Goal: Task Accomplishment & Management: Manage account settings

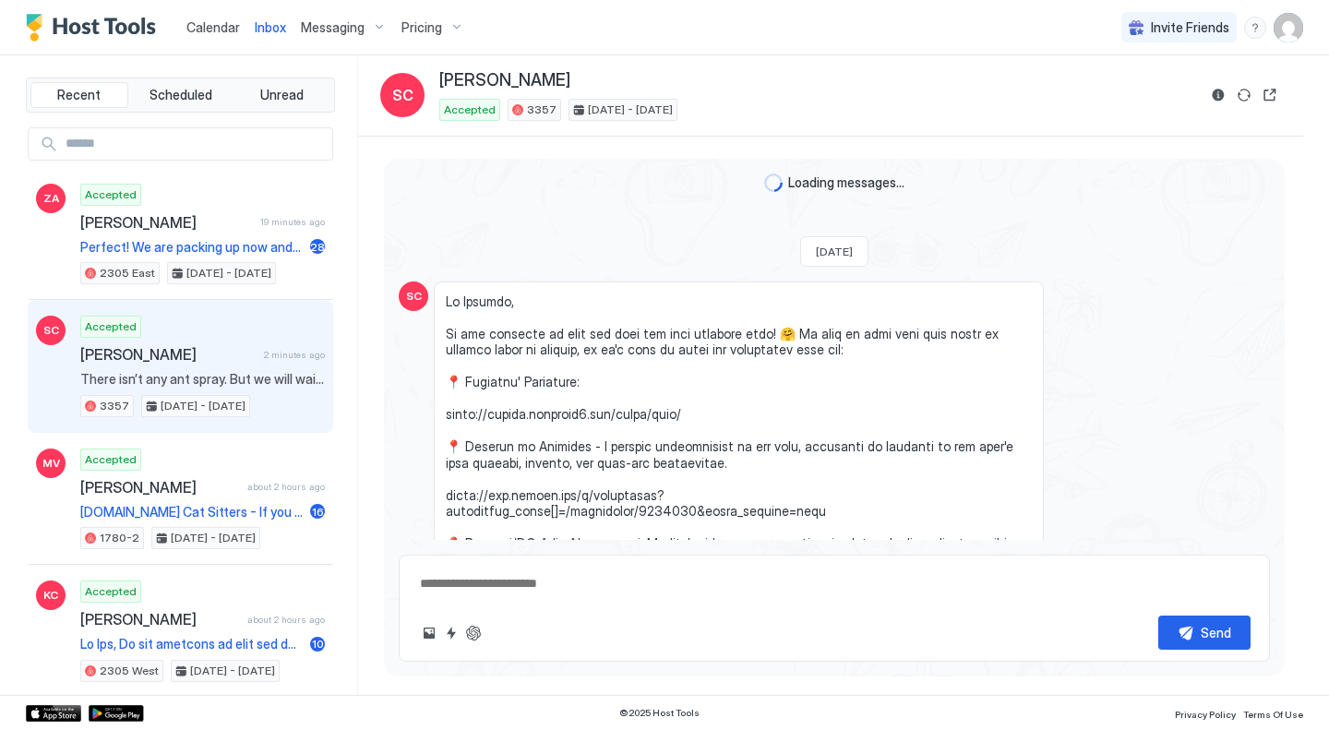
type textarea "*"
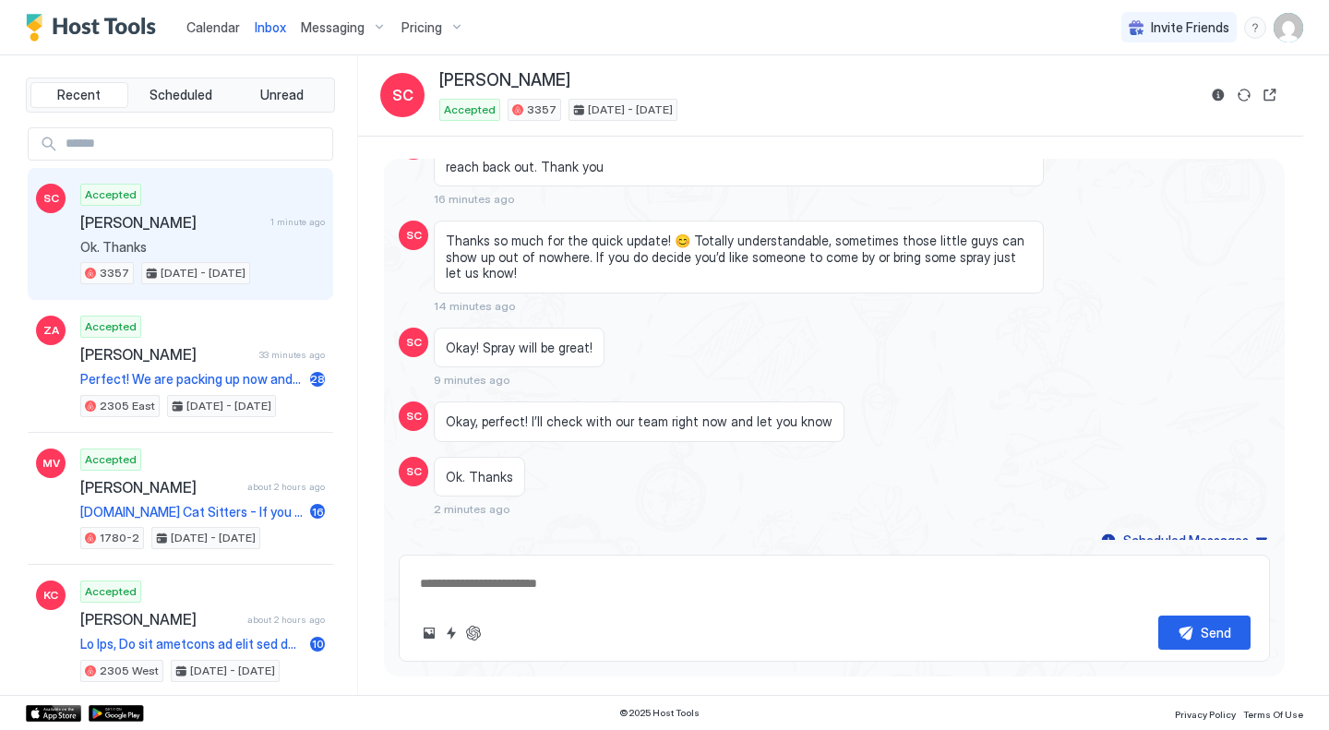
scroll to position [3244, 0]
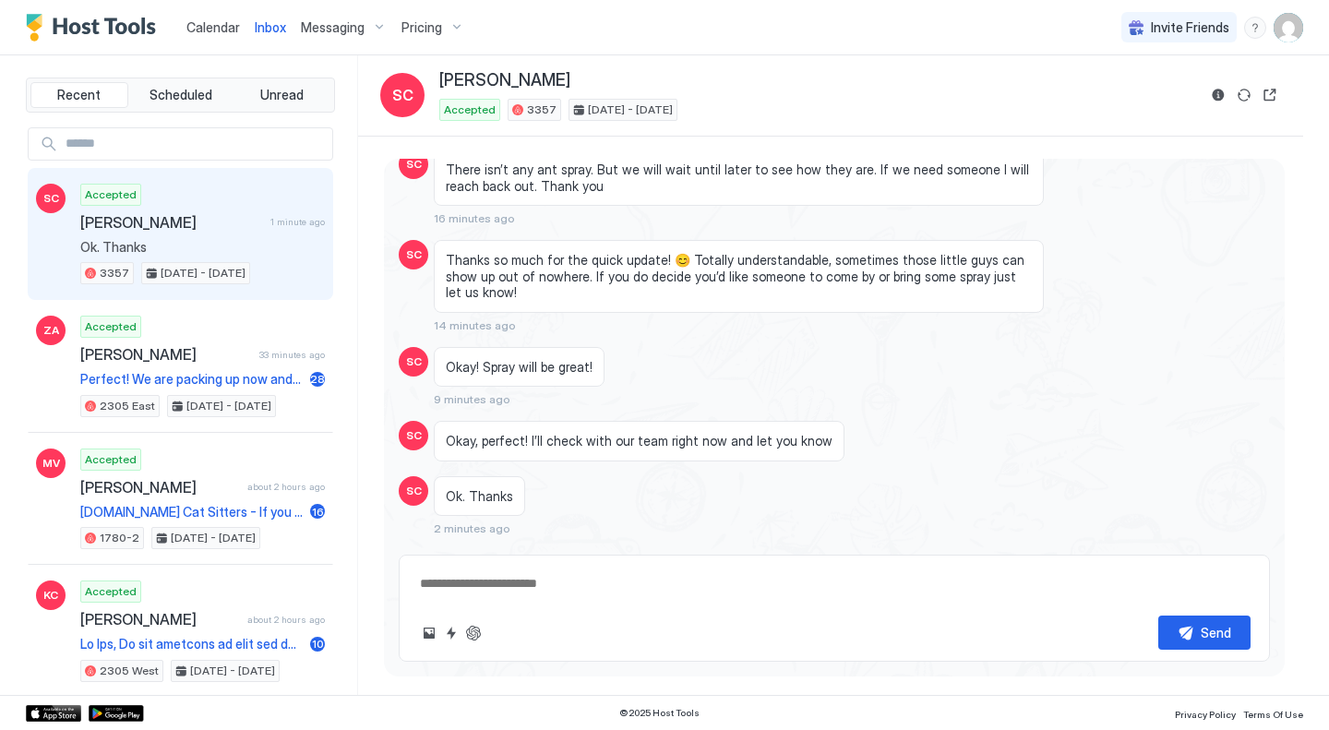
click at [844, 61] on div "Inbox SC [PERSON_NAME] Accepted [DATE] - [DATE]" at bounding box center [830, 95] width 945 height 81
click at [1138, 550] on div "Scheduled Messages" at bounding box center [1185, 559] width 125 height 19
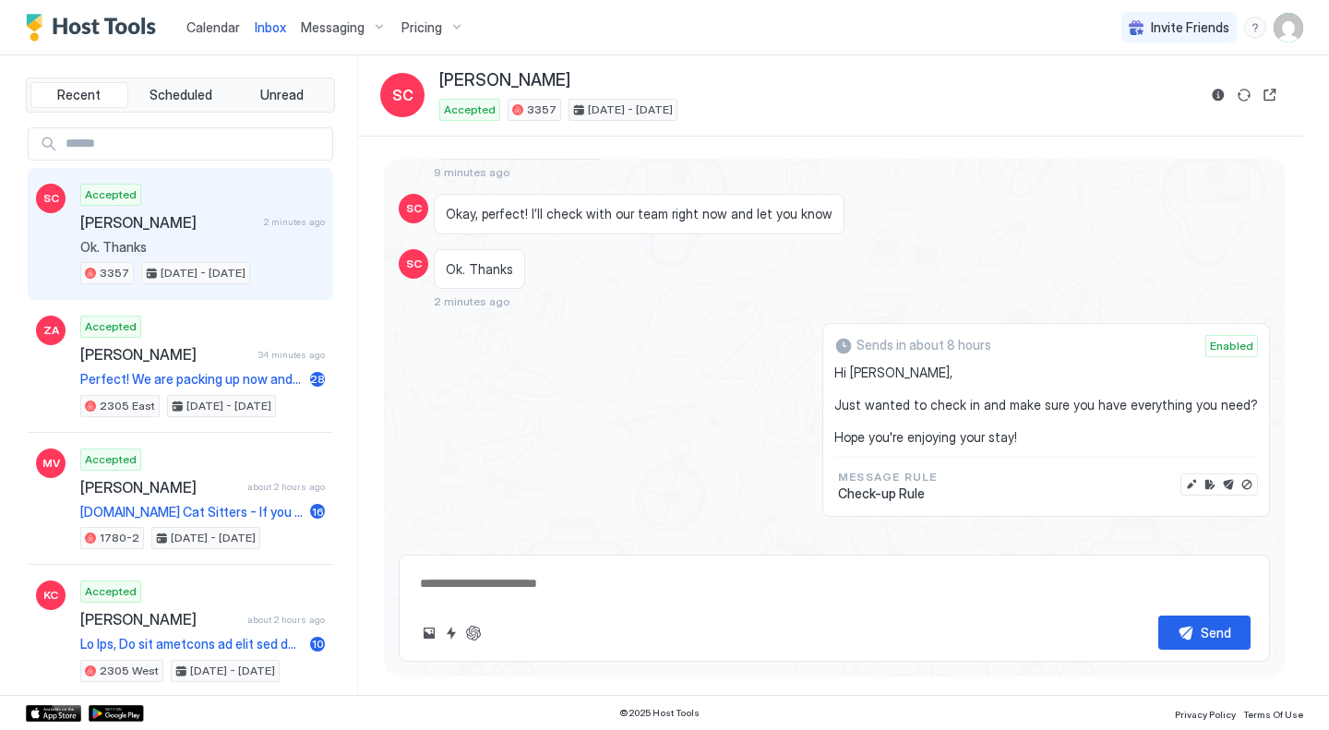
scroll to position [3498, 0]
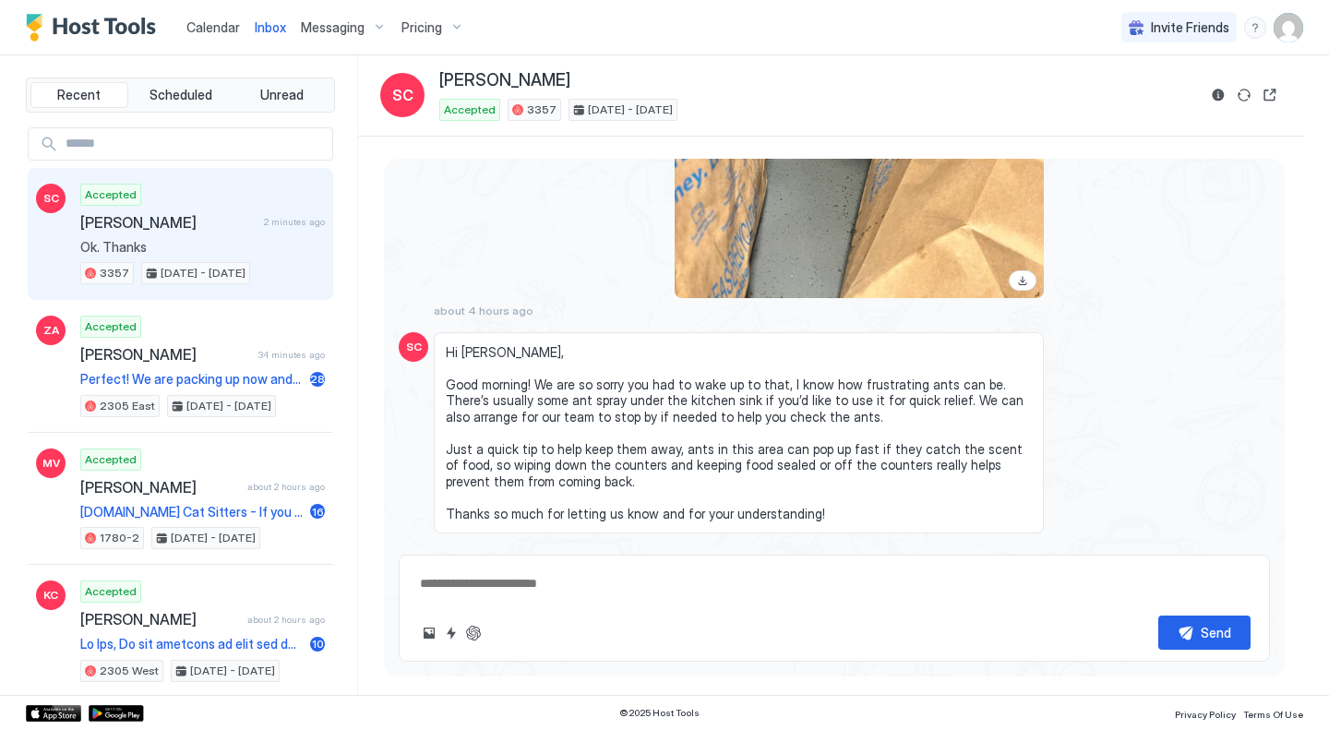
scroll to position [2782, 0]
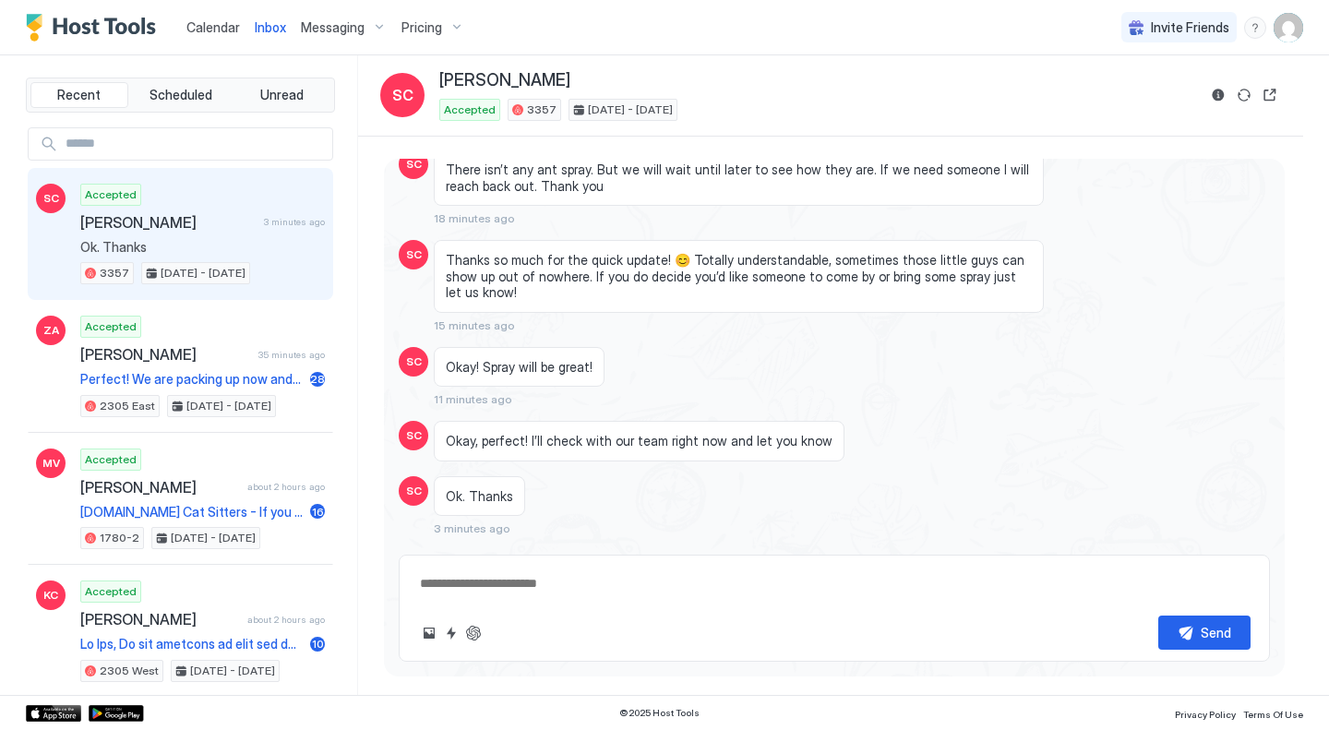
click at [1138, 550] on div "Scheduled Messages" at bounding box center [1185, 559] width 125 height 19
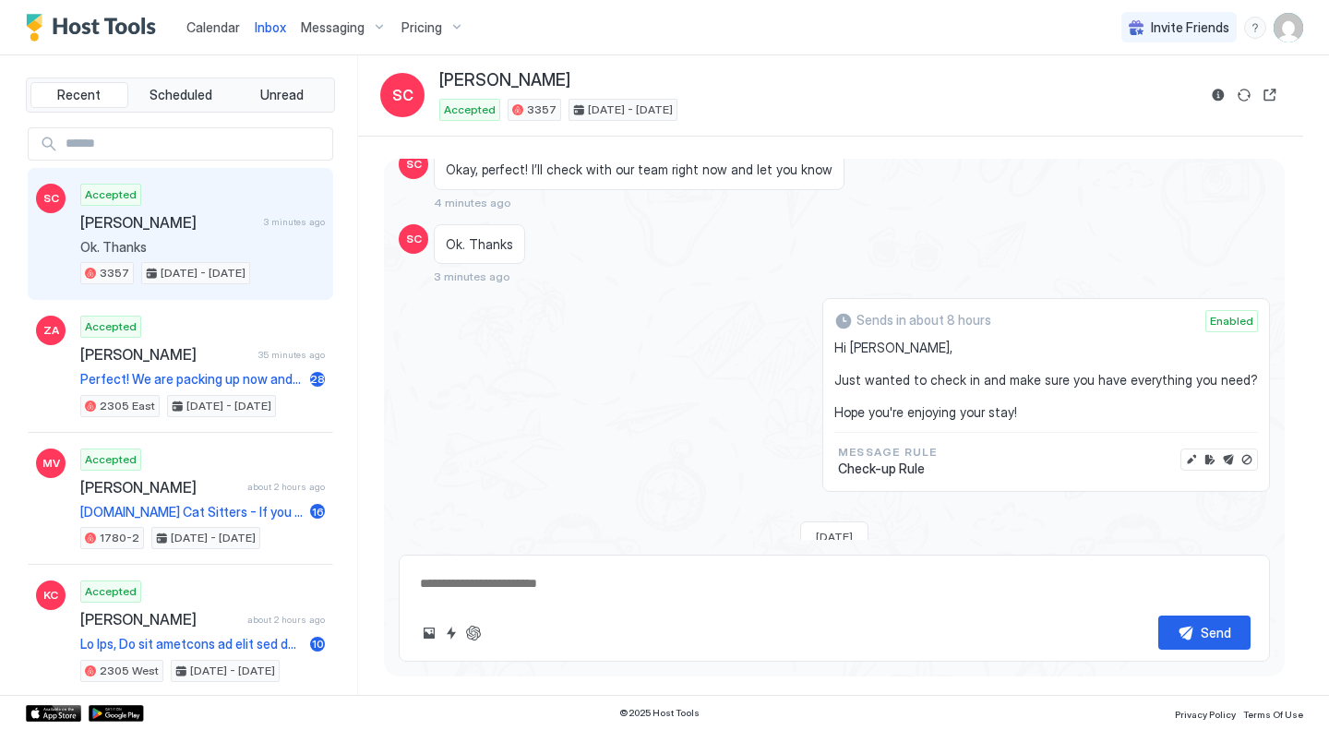
scroll to position [3055, 0]
click at [1237, 448] on button "Disable message" at bounding box center [1246, 457] width 18 height 18
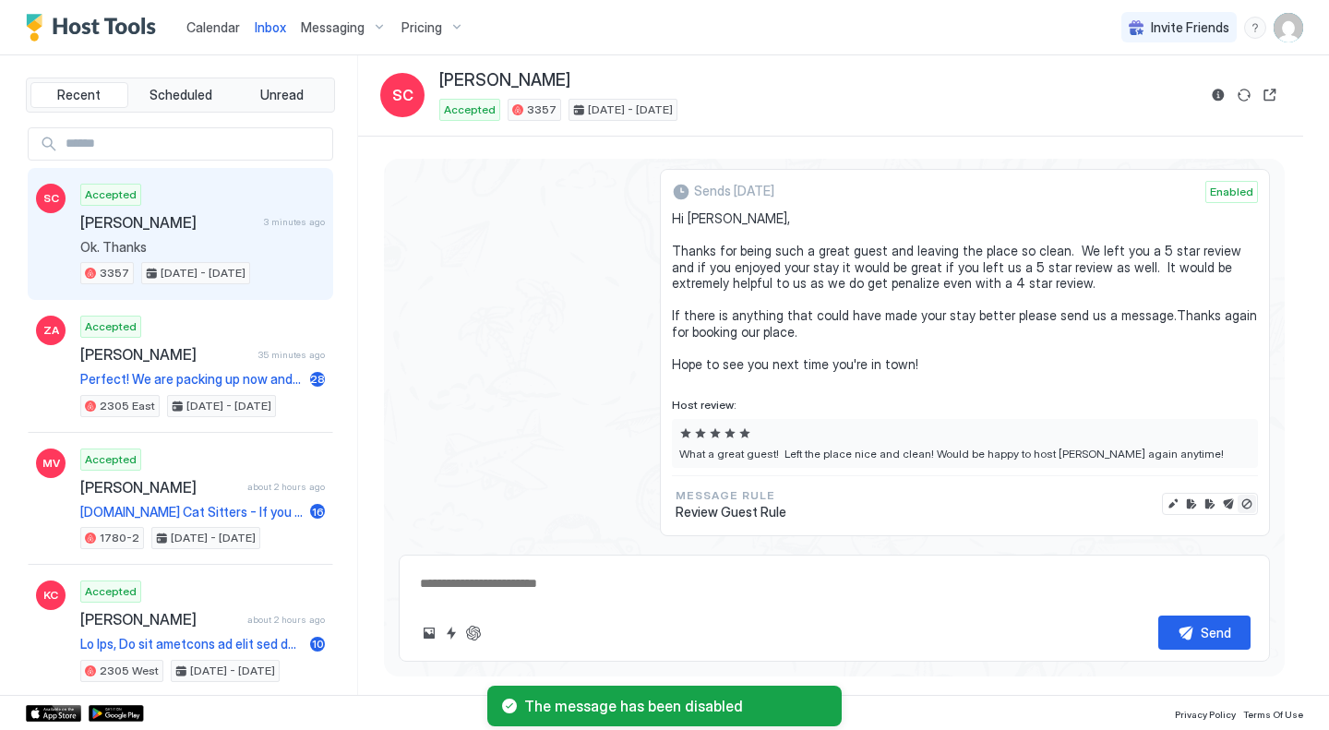
click at [1239, 495] on button "Disable message & review" at bounding box center [1246, 504] width 18 height 18
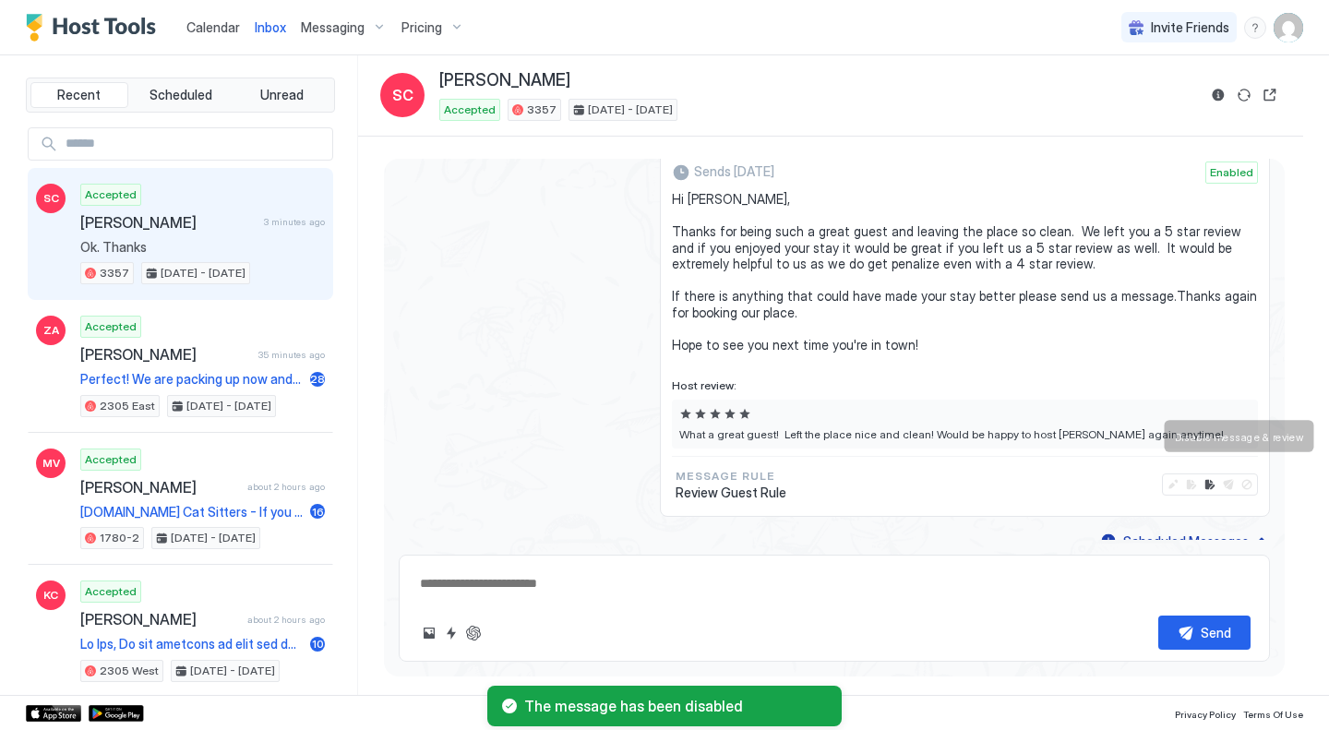
scroll to position [3958, 0]
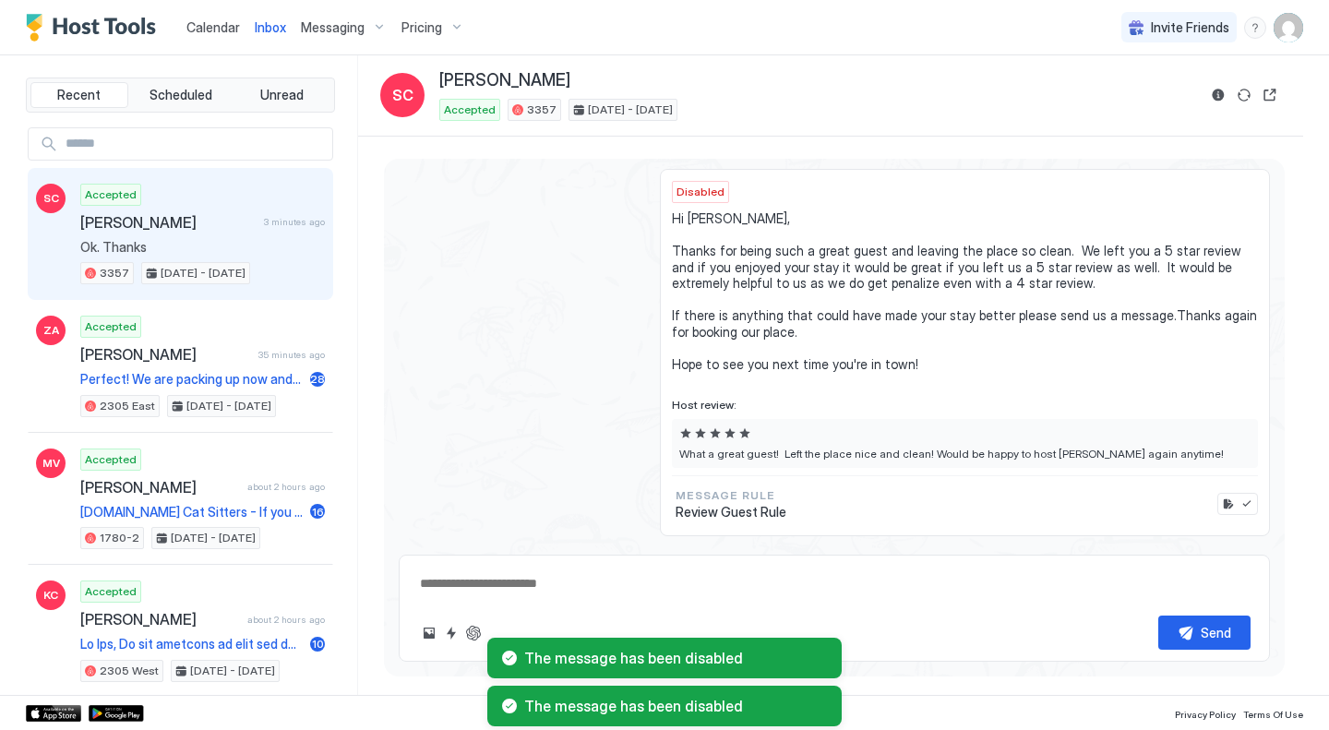
click at [609, 344] on div "Disabled Hi [PERSON_NAME], Thanks for being such a great guest and leaving the …" at bounding box center [834, 352] width 871 height 367
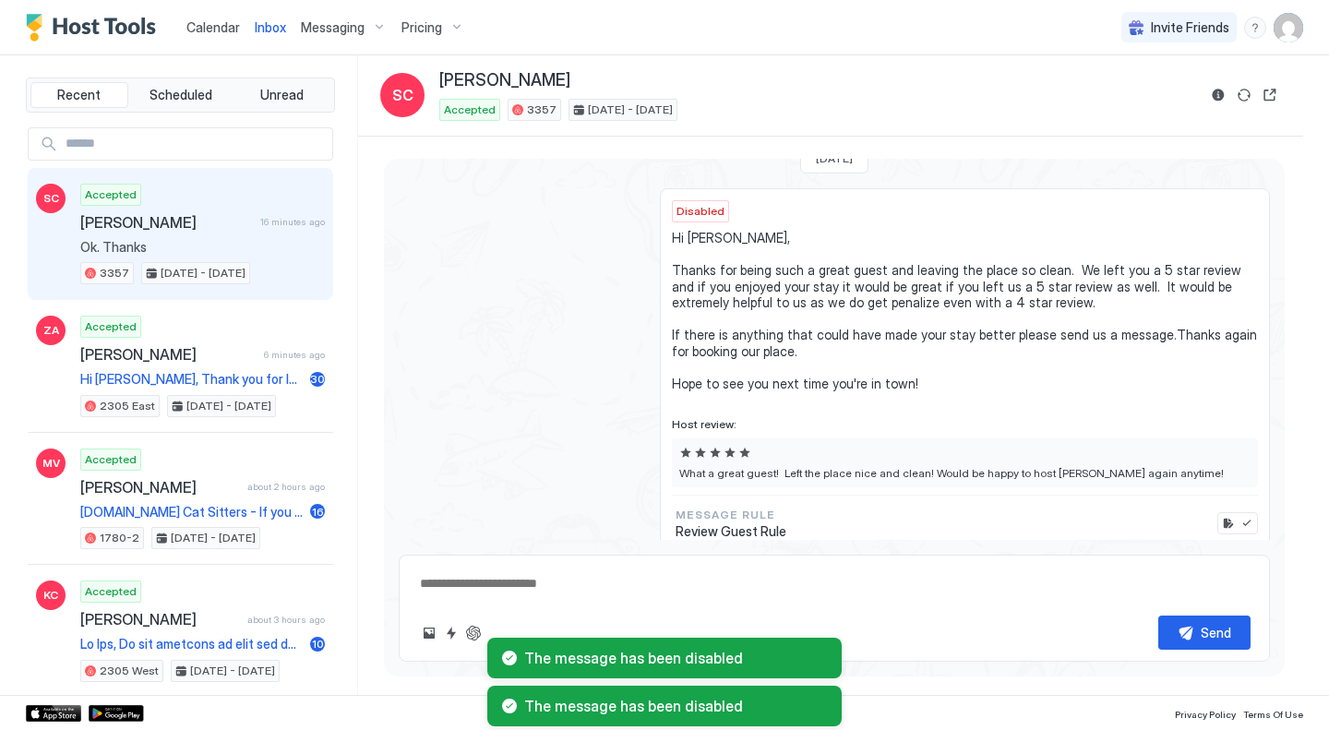
type textarea "*"
